Goal: Task Accomplishment & Management: Manage account settings

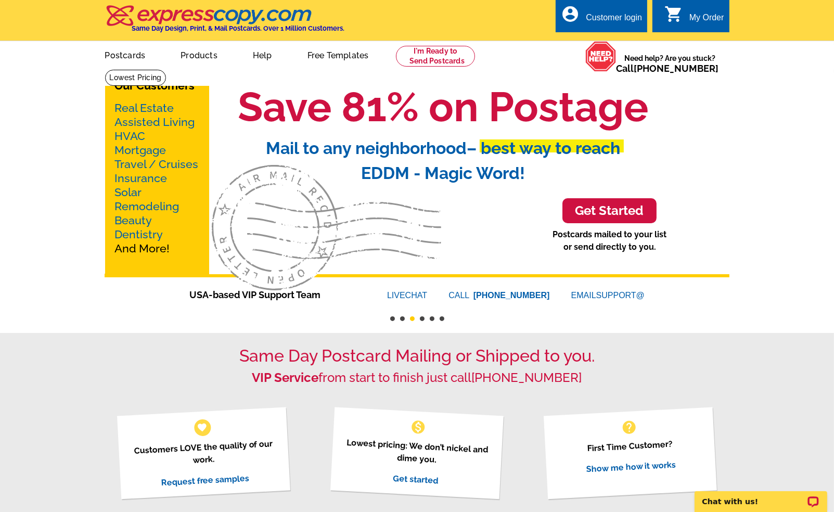
click at [620, 16] on div "Customer login" at bounding box center [614, 20] width 56 height 15
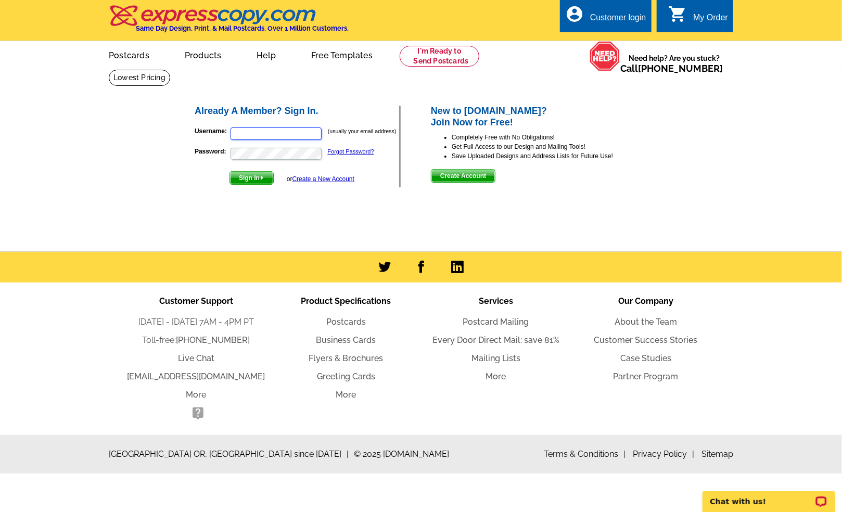
click at [265, 135] on input "Username:" at bounding box center [276, 133] width 91 height 12
type input "[EMAIL_ADDRESS][DOMAIN_NAME]"
click at [252, 176] on span "Sign In" at bounding box center [251, 178] width 43 height 12
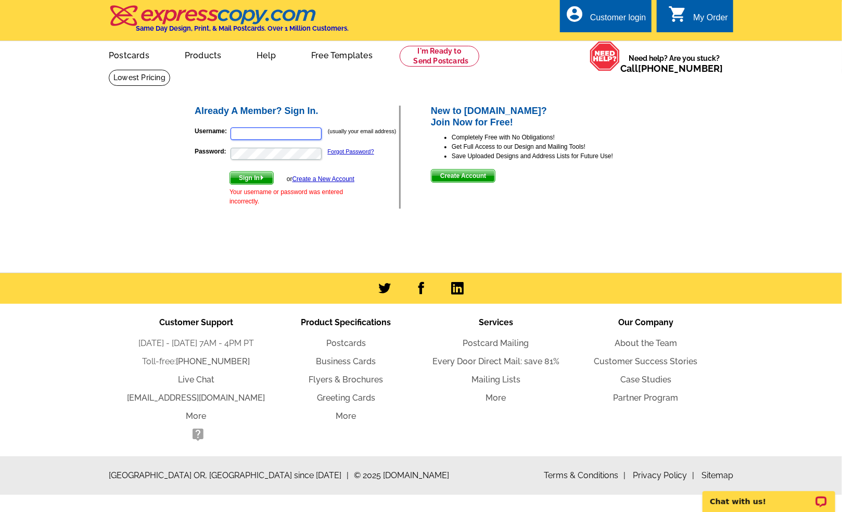
click at [250, 132] on input "Username:" at bounding box center [276, 133] width 91 height 12
type input "[EMAIL_ADDRESS][DOMAIN_NAME]"
click at [317, 224] on div "Already A Member? Sign In. Username: [EMAIL_ADDRESS][DOMAIN_NAME] (usually your…" at bounding box center [422, 157] width 498 height 147
click at [258, 176] on span "Sign In" at bounding box center [251, 178] width 43 height 12
